Goal: Check status: Check status

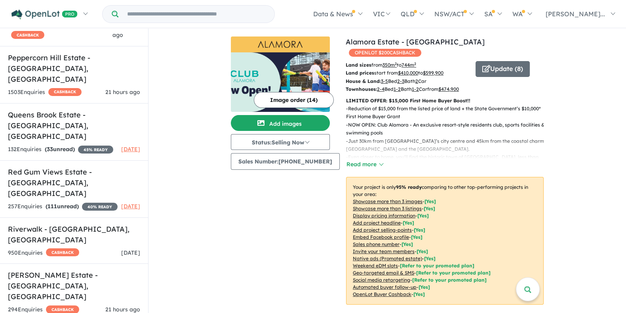
scroll to position [3127, 0]
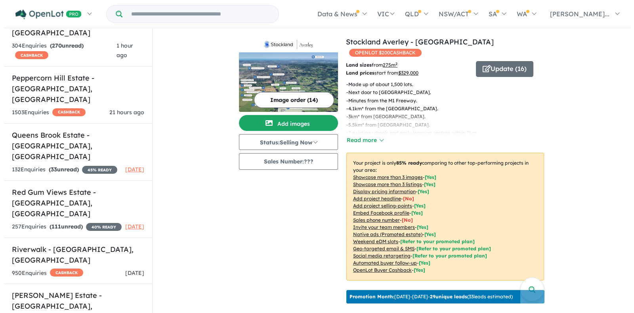
scroll to position [126, 0]
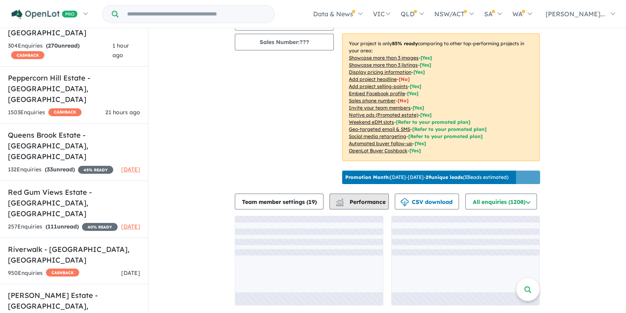
click at [343, 199] on div "button" at bounding box center [340, 201] width 16 height 15
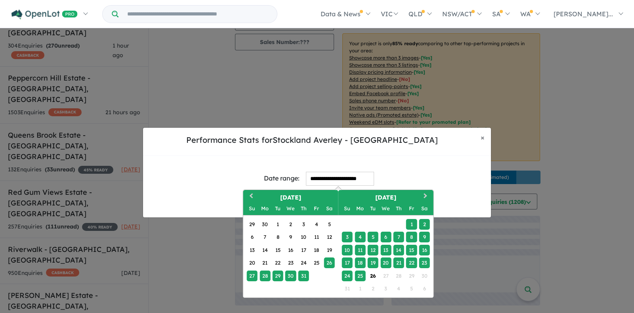
click at [330, 175] on input "**********" at bounding box center [340, 179] width 68 height 14
click at [385, 262] on div "20" at bounding box center [385, 262] width 11 height 11
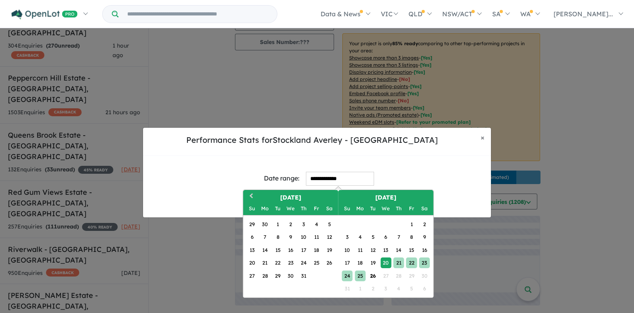
click at [362, 276] on div "25" at bounding box center [360, 275] width 11 height 11
type input "**********"
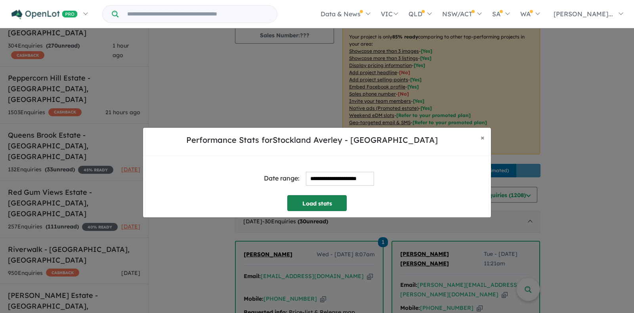
click at [322, 205] on button "Load stats" at bounding box center [316, 203] width 59 height 16
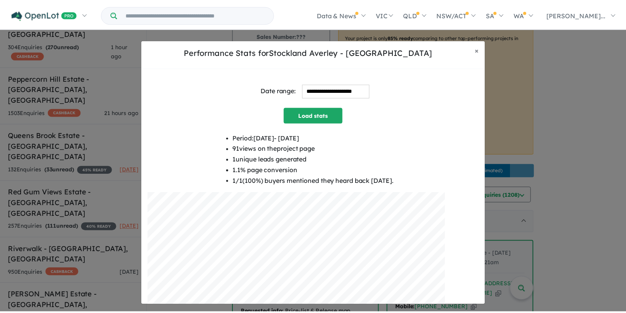
scroll to position [44, 0]
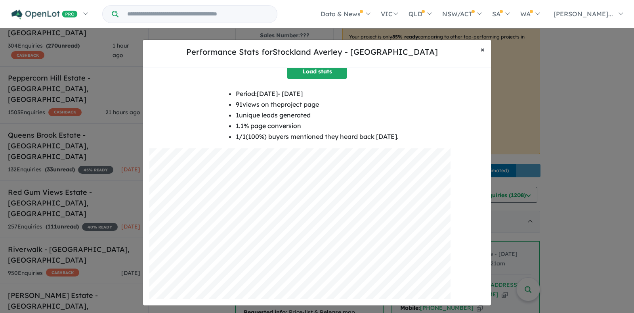
click at [484, 50] on span "×" at bounding box center [482, 49] width 4 height 9
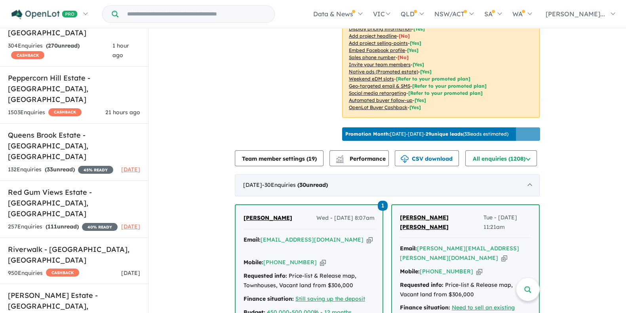
scroll to position [175, 0]
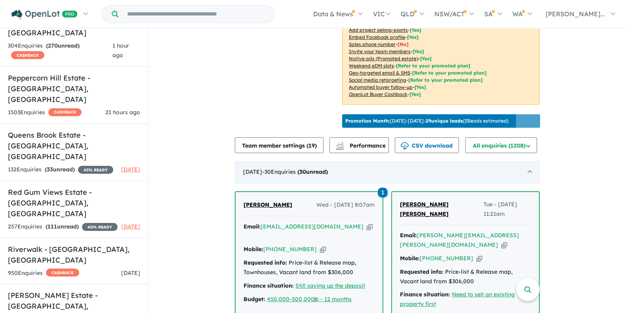
click at [276, 183] on div "[DATE] - 30 Enquir ies ( 30 unread)" at bounding box center [387, 172] width 305 height 22
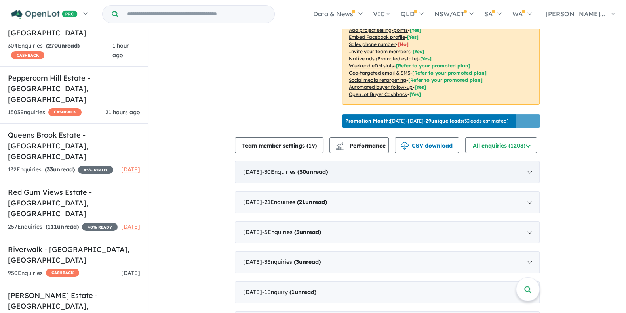
click at [314, 181] on div "[DATE] - 30 Enquir ies ( 30 unread)" at bounding box center [387, 172] width 305 height 22
